Goal: Contribute content: Add original content to the website for others to see

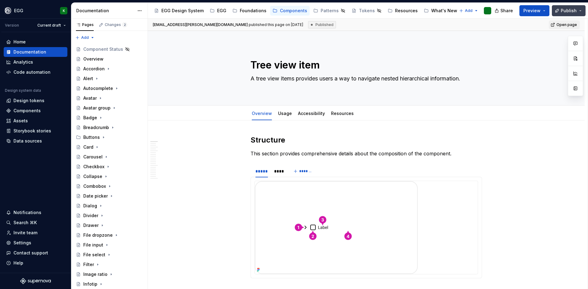
click at [580, 9] on button "Publish" at bounding box center [568, 10] width 34 height 11
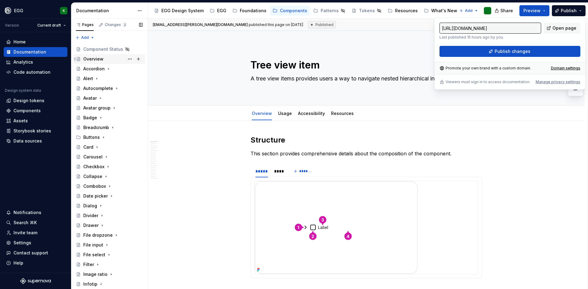
click at [91, 55] on div "Overview" at bounding box center [112, 59] width 59 height 9
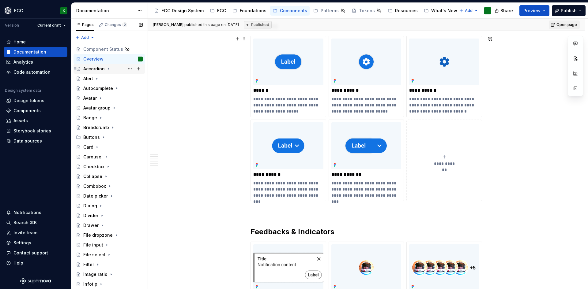
scroll to position [65, 0]
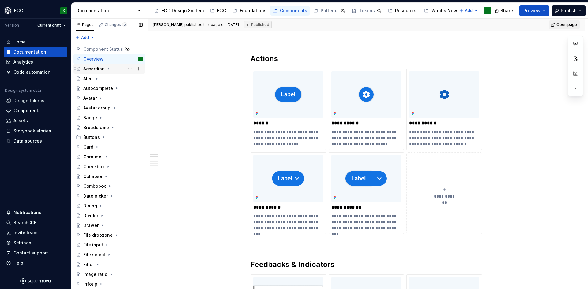
click at [109, 67] on icon "Page tree" at bounding box center [108, 68] width 5 height 5
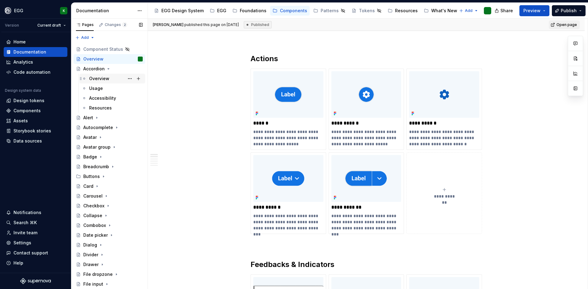
click at [101, 77] on div "Overview" at bounding box center [99, 79] width 20 height 6
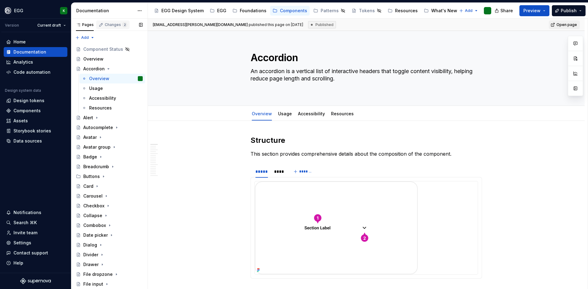
click at [110, 24] on div "Changes 2" at bounding box center [116, 24] width 22 height 5
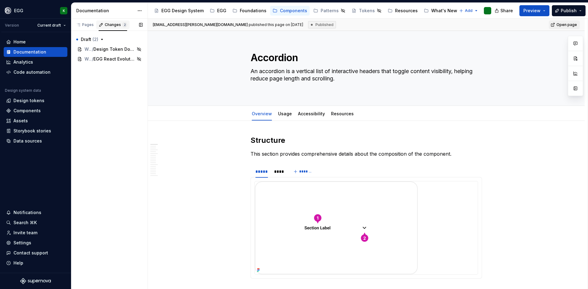
click at [110, 24] on div "Changes 2" at bounding box center [116, 24] width 22 height 5
click at [84, 25] on div "Pages" at bounding box center [85, 24] width 18 height 5
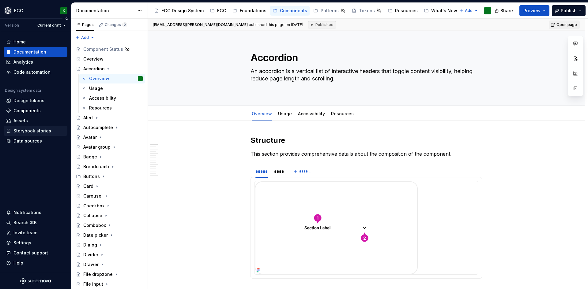
click at [31, 131] on div "Storybook stories" at bounding box center [32, 131] width 38 height 6
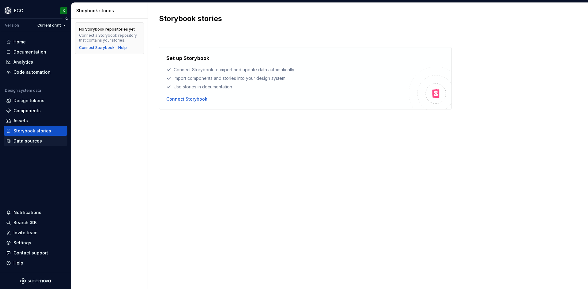
click at [21, 142] on div "Data sources" at bounding box center [27, 141] width 28 height 6
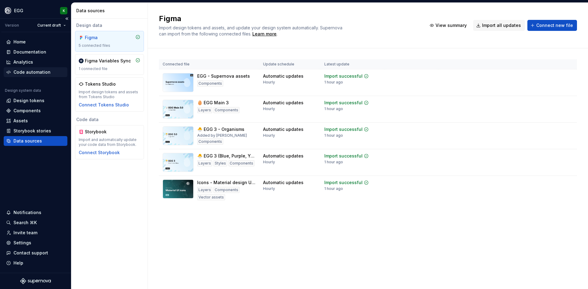
click at [22, 70] on div "Code automation" at bounding box center [31, 72] width 37 height 6
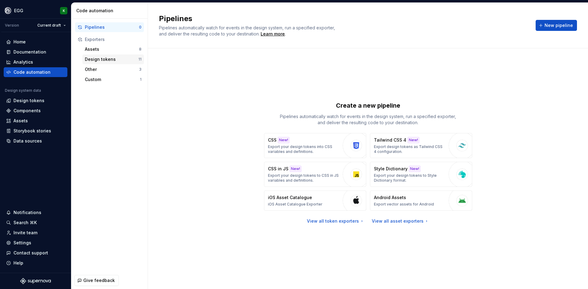
click at [109, 59] on div "Design tokens" at bounding box center [112, 59] width 54 height 6
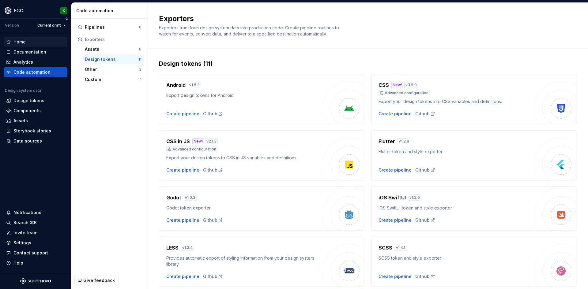
click at [15, 42] on div "Home" at bounding box center [19, 42] width 12 height 6
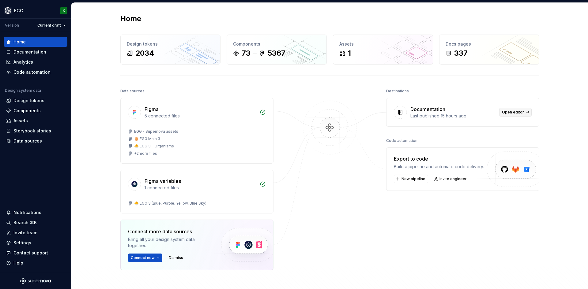
click at [515, 111] on span "Open editor" at bounding box center [513, 112] width 22 height 5
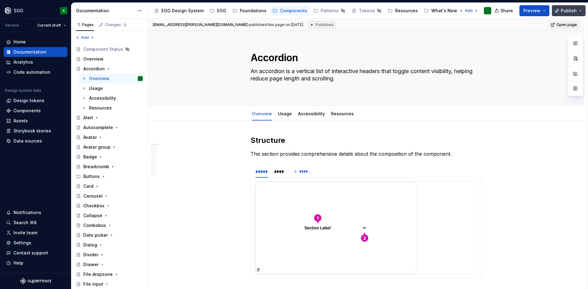
click at [581, 11] on button "Publish" at bounding box center [568, 10] width 34 height 11
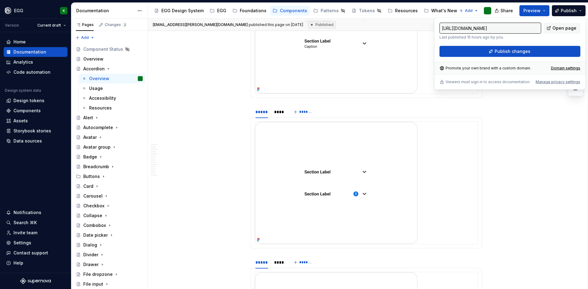
scroll to position [1040, 0]
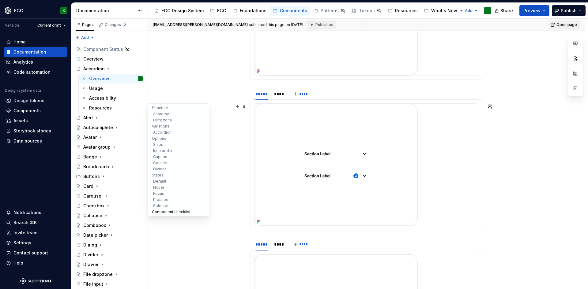
click at [159, 211] on button "Component checklist" at bounding box center [178, 212] width 58 height 6
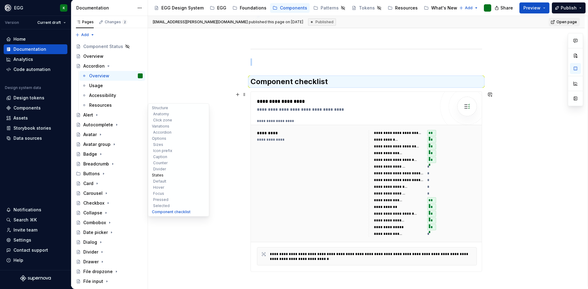
scroll to position [2114, 0]
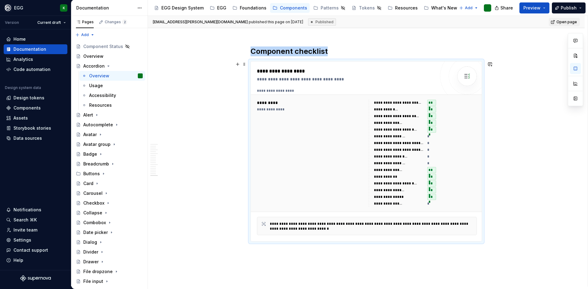
click at [354, 144] on div "**********" at bounding box center [311, 153] width 108 height 107
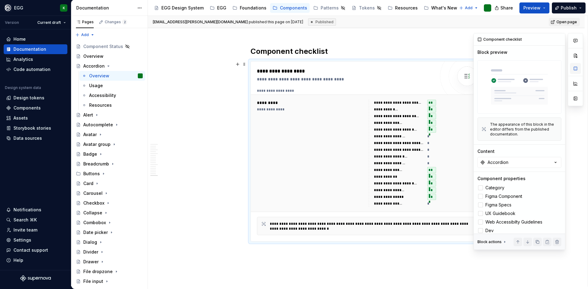
click at [577, 67] on button "button" at bounding box center [574, 68] width 11 height 11
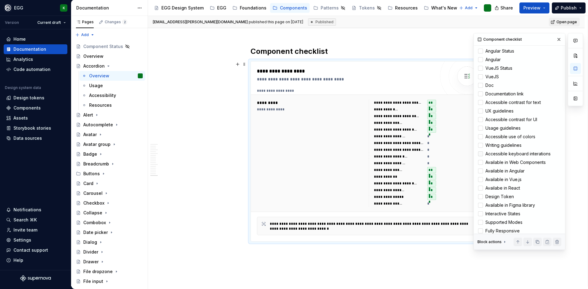
scroll to position [245, 0]
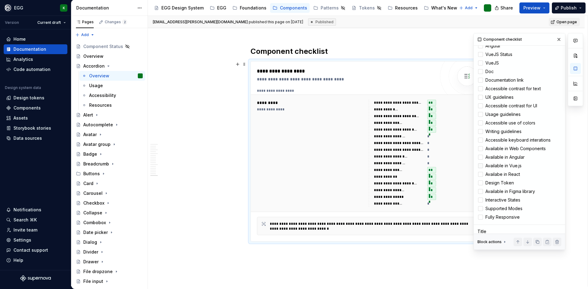
click at [483, 162] on label "Available in Vue.js" at bounding box center [519, 165] width 84 height 7
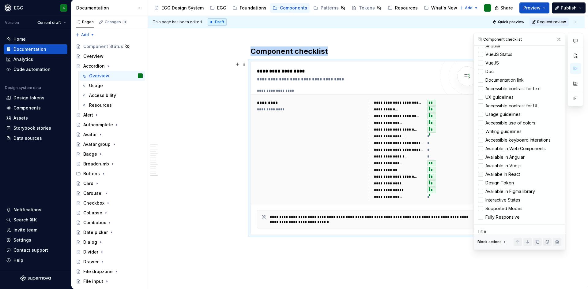
type textarea "*"
click at [480, 163] on div at bounding box center [480, 165] width 5 height 5
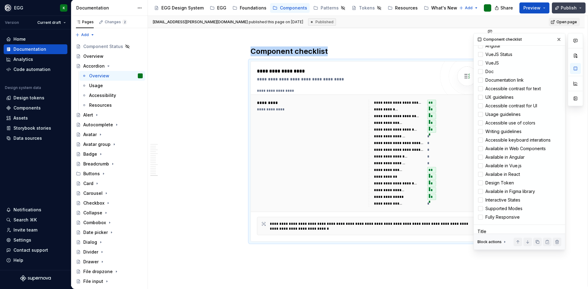
click at [579, 7] on button "Publish" at bounding box center [568, 7] width 34 height 11
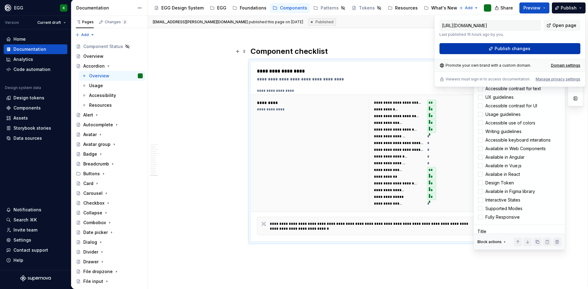
click at [513, 51] on span "Publish changes" at bounding box center [512, 49] width 36 height 6
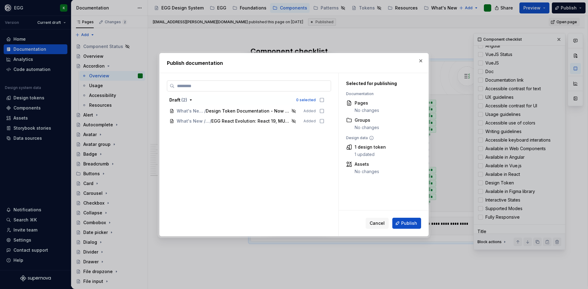
click at [202, 89] on input "search" at bounding box center [252, 86] width 156 height 6
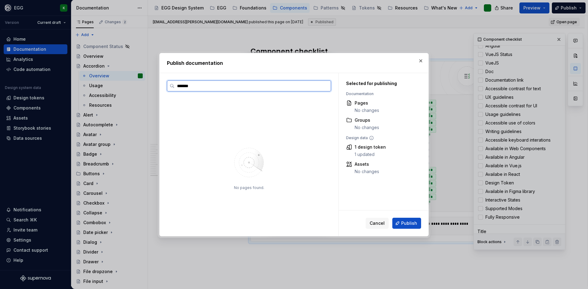
type input "********"
click at [326, 86] on input "********" at bounding box center [252, 86] width 156 height 6
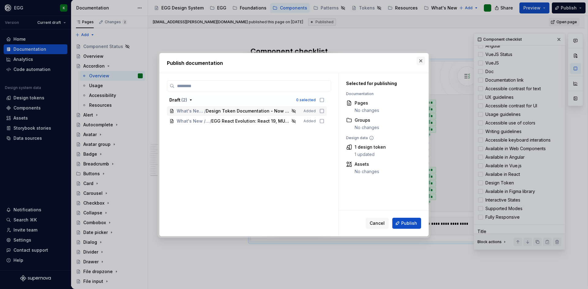
click at [419, 62] on button "button" at bounding box center [420, 61] width 9 height 9
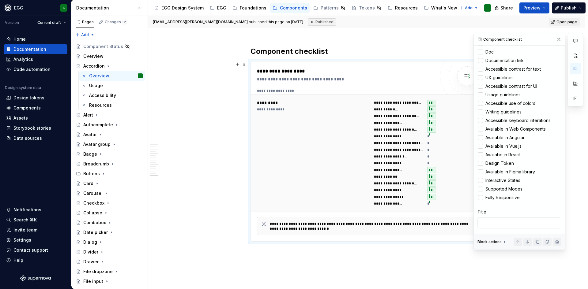
scroll to position [274, 0]
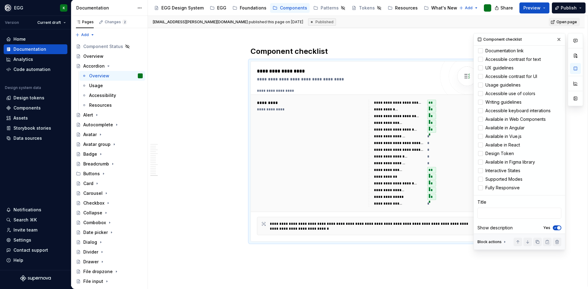
type textarea "*"
